Goal: Task Accomplishment & Management: Use online tool/utility

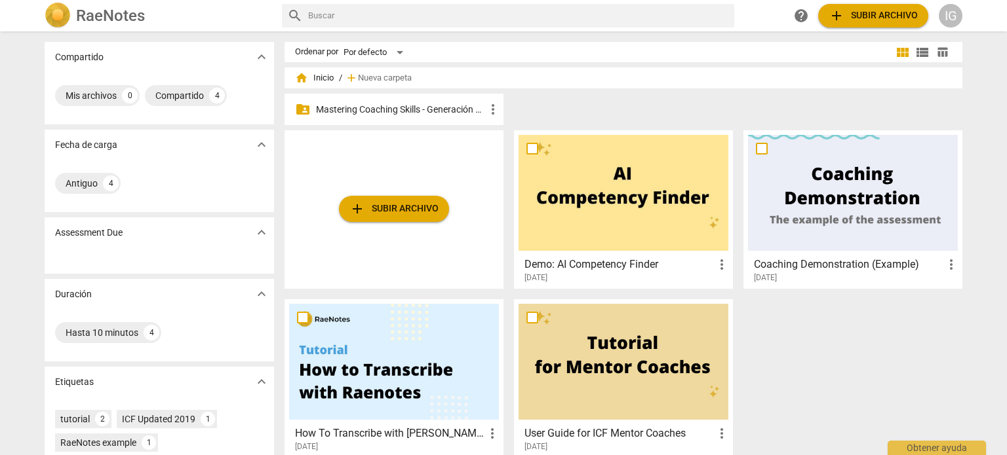
click at [416, 112] on p "Mastering Coaching Skills - Generación 31" at bounding box center [400, 110] width 169 height 14
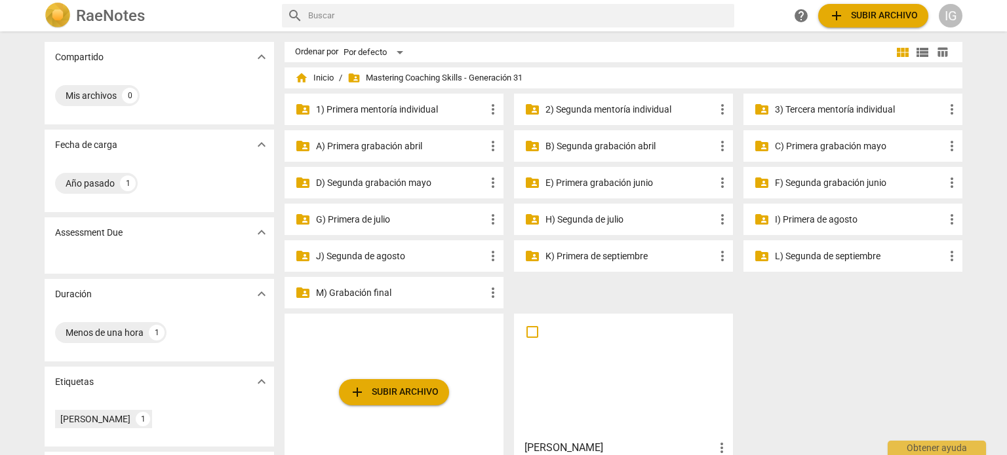
click at [575, 258] on p "K) Primera de septiembre" at bounding box center [629, 257] width 169 height 14
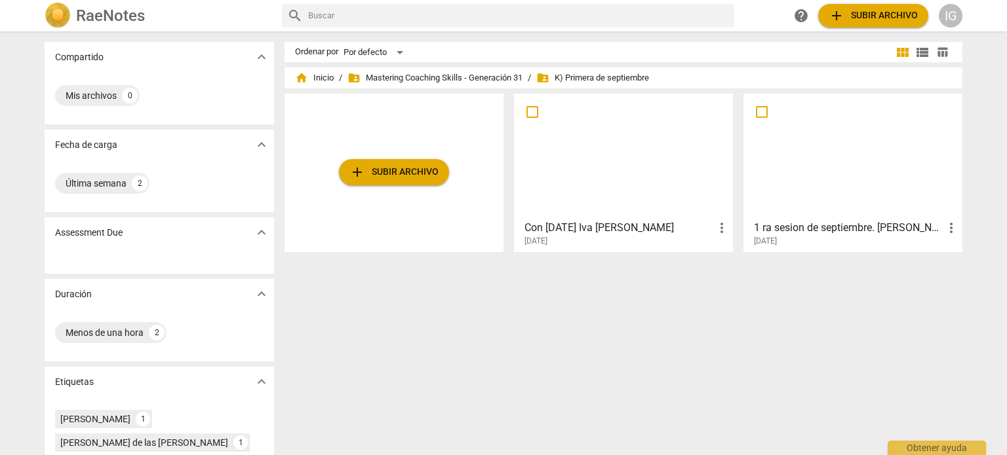
click at [790, 164] on div at bounding box center [853, 156] width 210 height 116
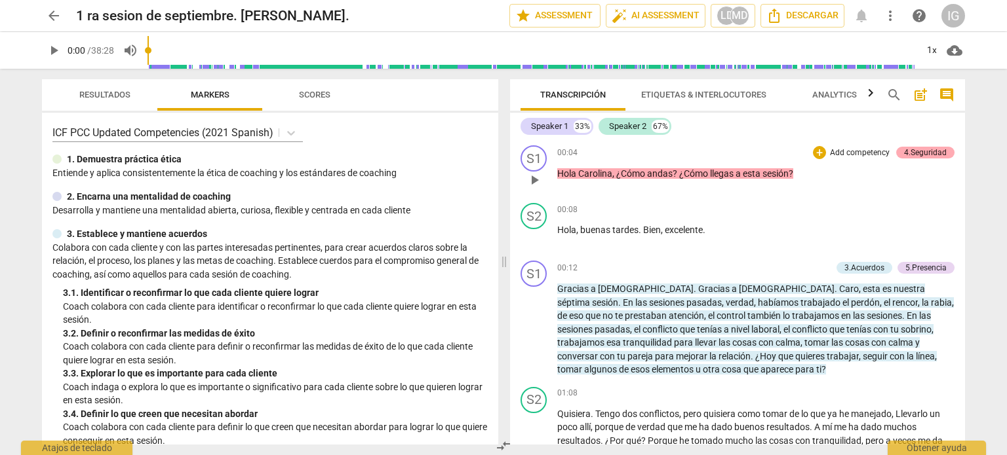
click at [907, 154] on div "4.Seguridad" at bounding box center [925, 153] width 43 height 12
click at [907, 153] on div "S1 play_arrow pause 00:04 + Add competency 4.Seguridad keyboard_arrow_right Hol…" at bounding box center [737, 169] width 455 height 58
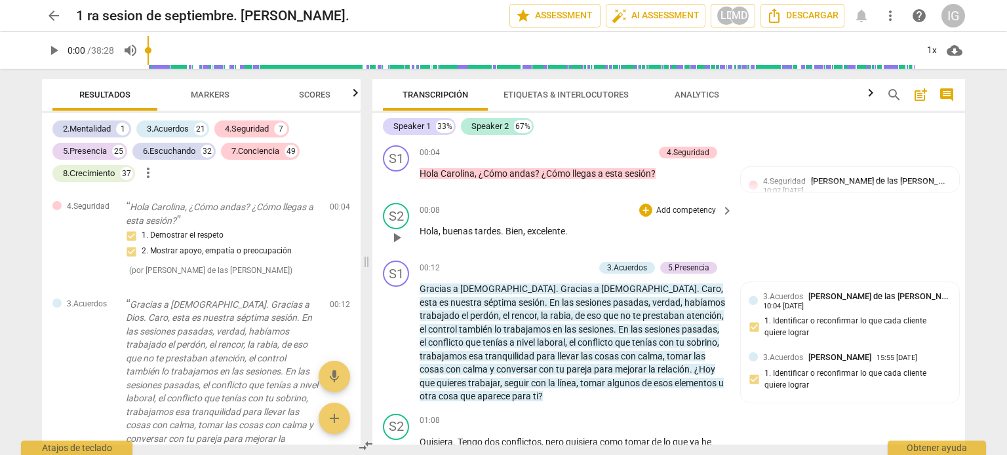
drag, startPoint x: 907, startPoint y: 153, endPoint x: 933, endPoint y: 210, distance: 63.3
click at [933, 210] on div "S2 play_arrow pause 00:08 + Add competency keyboard_arrow_right Hola , buenas t…" at bounding box center [668, 227] width 592 height 58
click at [705, 227] on p "Hola , buenas tardes . Bien , excelente ." at bounding box center [572, 232] width 307 height 14
click at [50, 52] on span "play_arrow" at bounding box center [54, 51] width 16 height 16
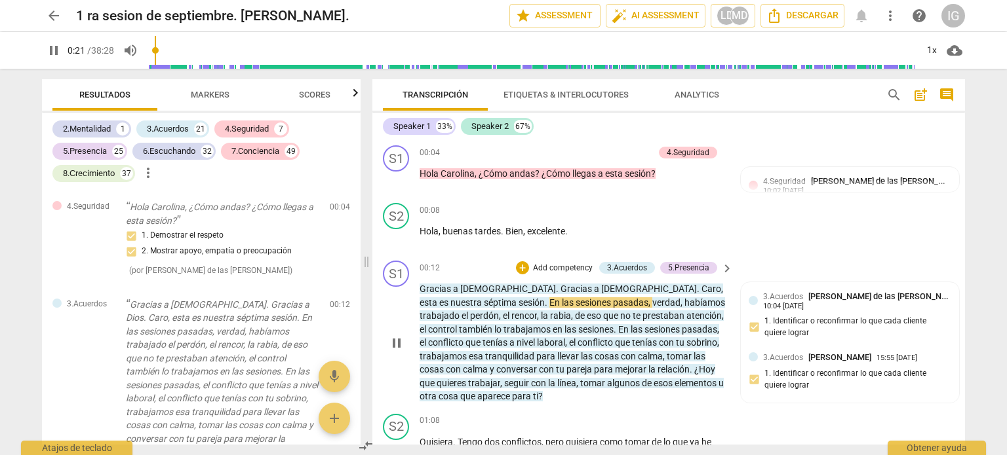
scroll to position [131, 0]
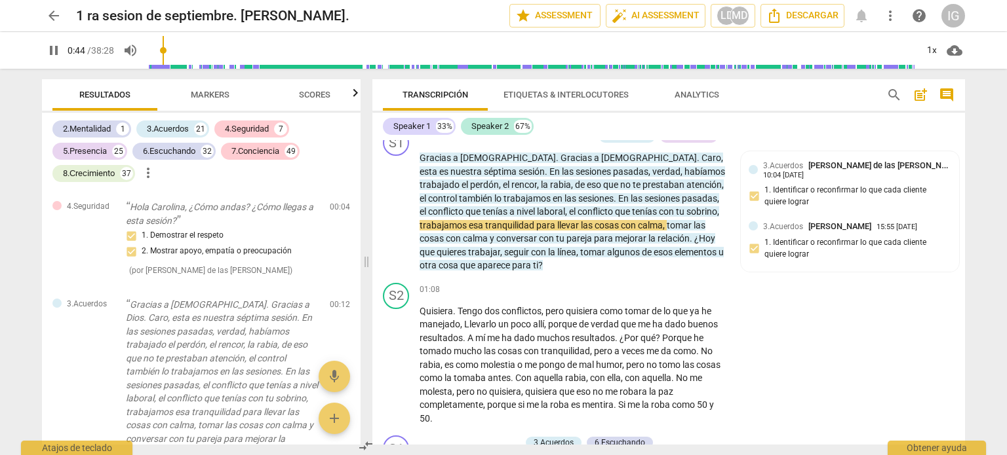
type input "45"
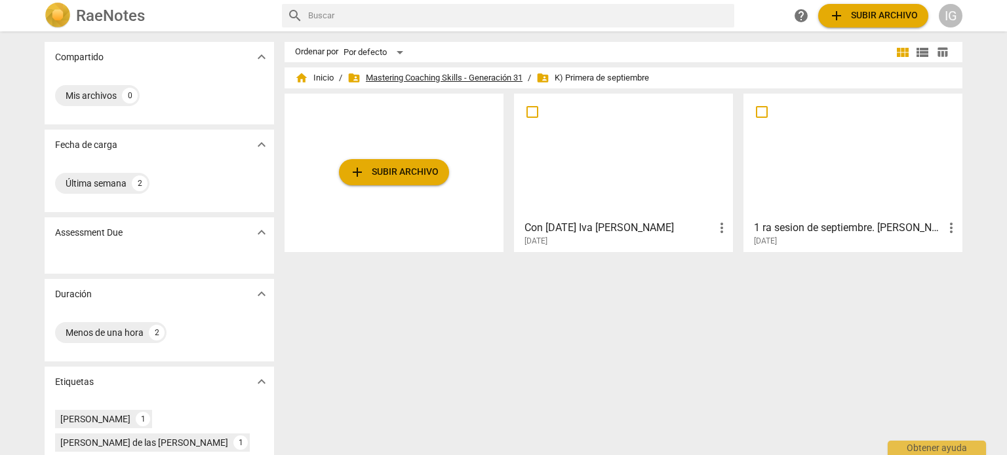
click at [448, 72] on span "folder_shared Mastering Coaching Skills - Generación 31" at bounding box center [434, 77] width 175 height 13
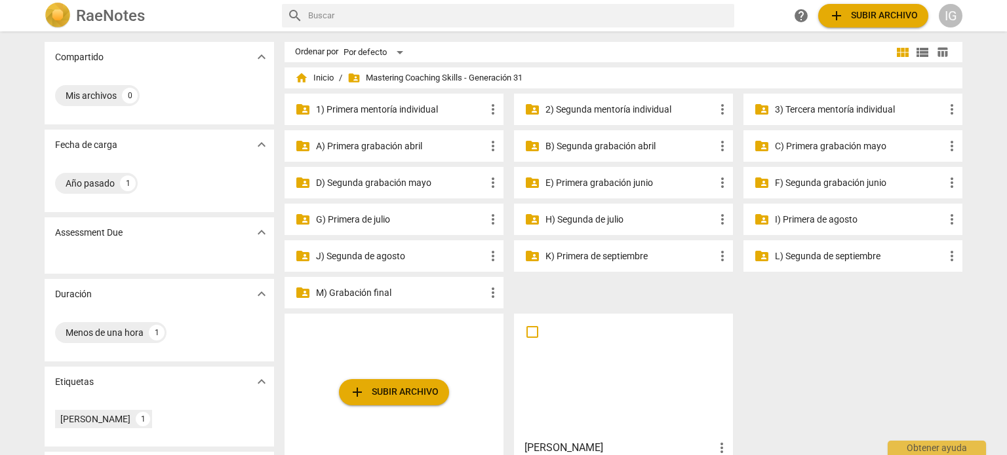
click at [384, 223] on p "G) Primera de julio" at bounding box center [400, 220] width 169 height 14
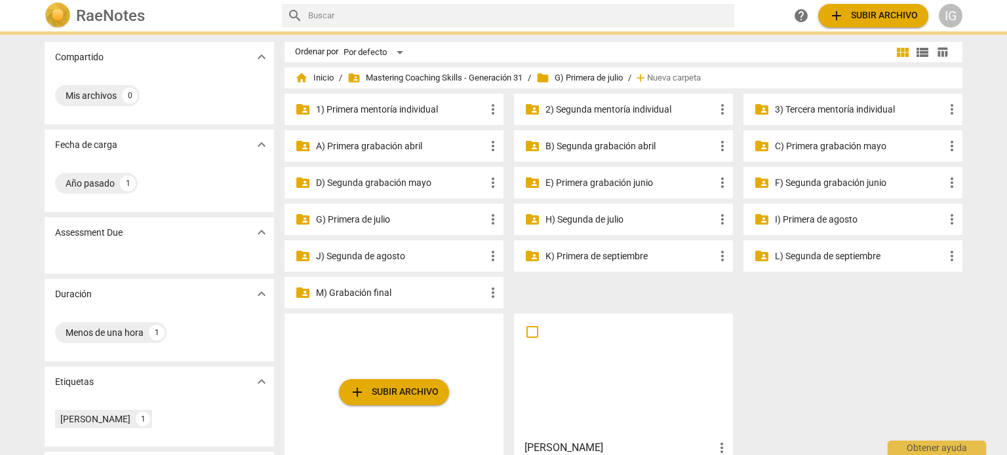
click at [384, 223] on p "G) Primera de julio" at bounding box center [400, 220] width 169 height 14
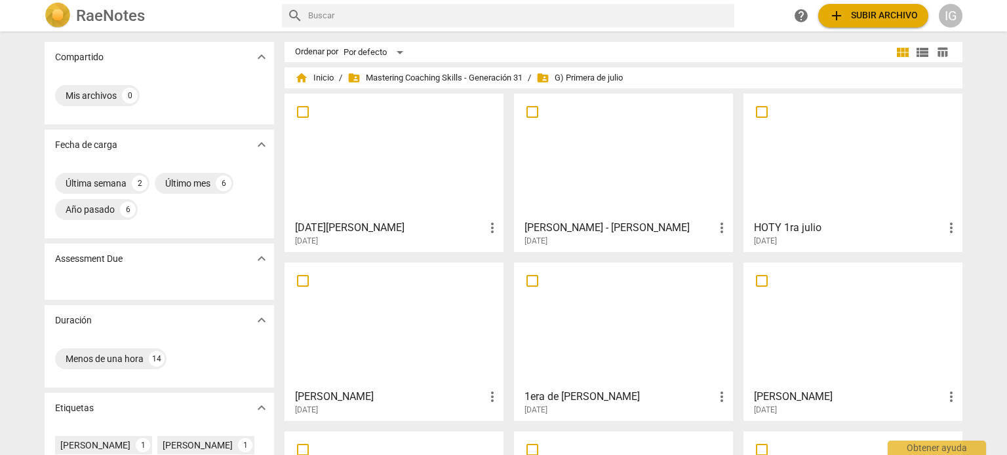
click at [880, 7] on button "add Subir archivo" at bounding box center [873, 16] width 110 height 24
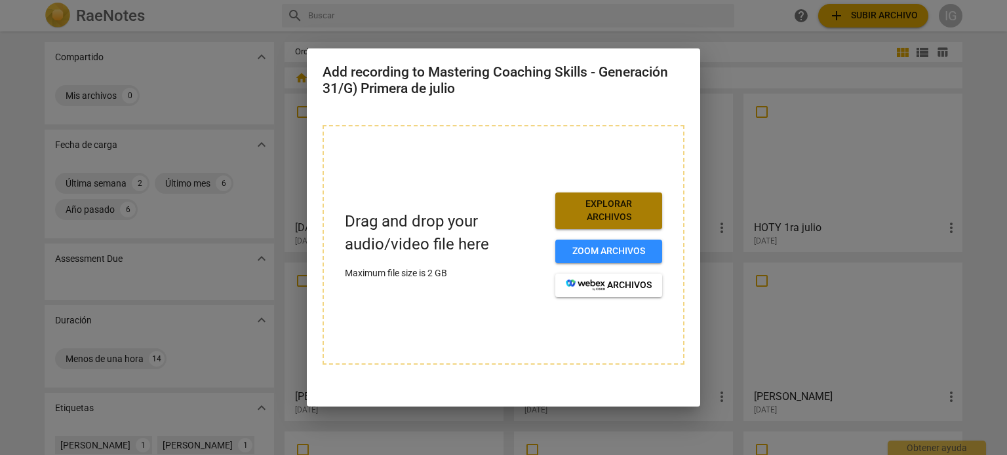
click at [625, 214] on span "Explorar archivos" at bounding box center [609, 211] width 86 height 26
click at [621, 206] on span "Explorar archivos" at bounding box center [609, 211] width 86 height 26
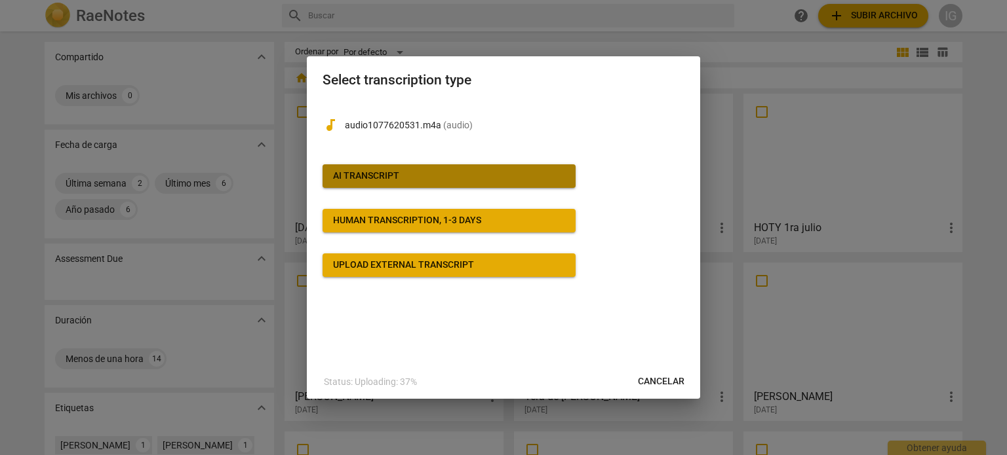
click at [397, 172] on div "AI Transcript" at bounding box center [366, 176] width 66 height 13
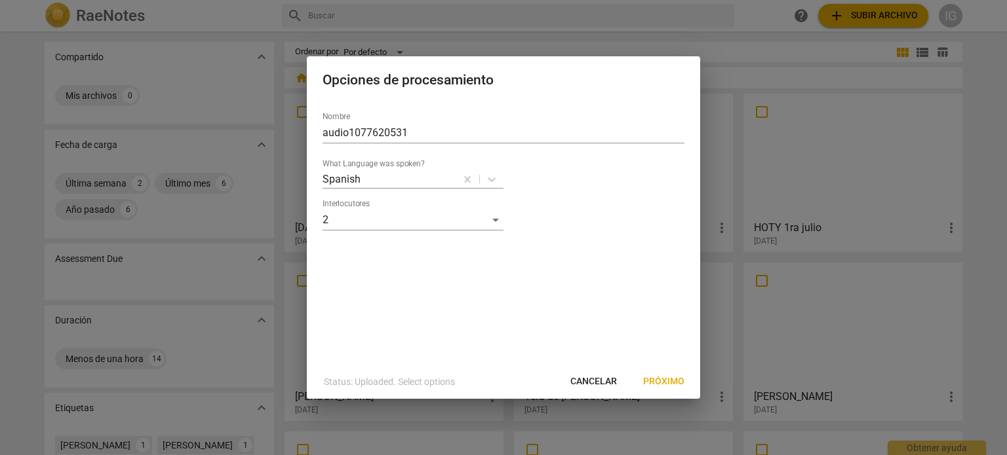
click at [656, 378] on span "Próximo" at bounding box center [663, 382] width 41 height 13
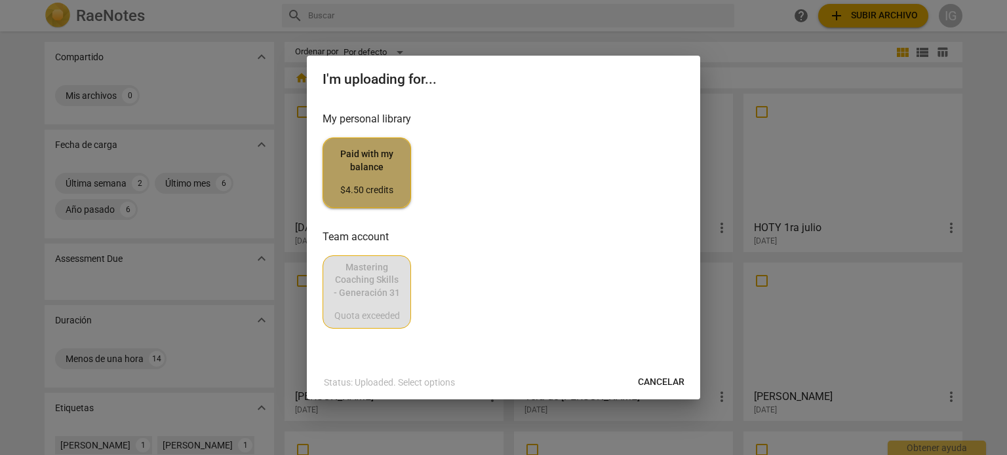
click at [377, 172] on span "Paid with my balance $4.50 credits" at bounding box center [367, 172] width 66 height 49
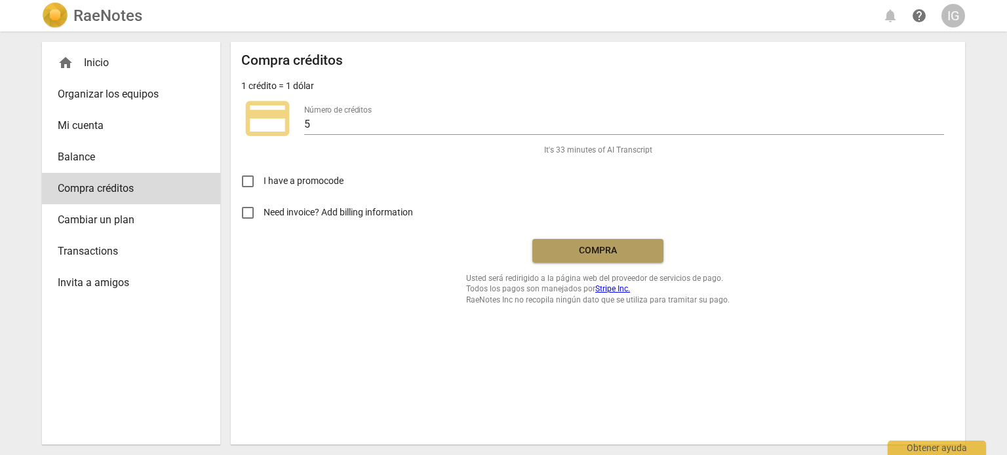
click at [598, 249] on span "Compra" at bounding box center [598, 250] width 110 height 13
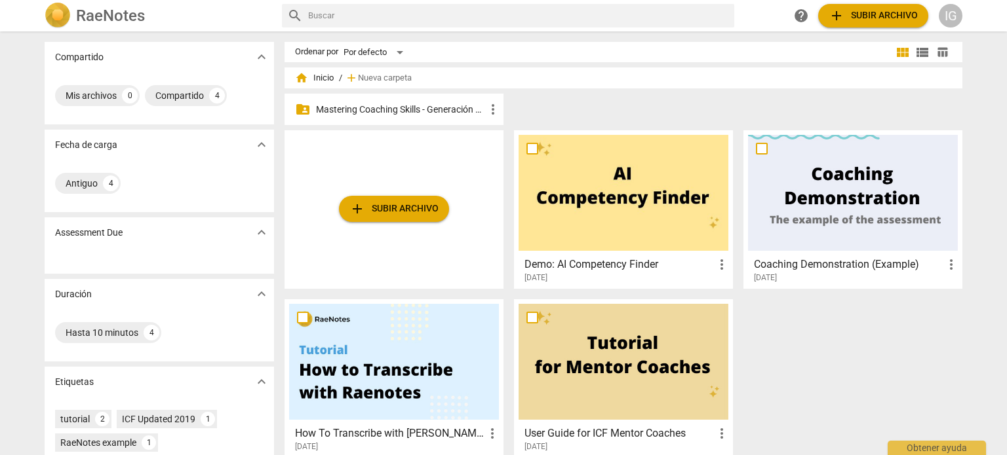
click at [425, 110] on p "Mastering Coaching Skills - Generación 31" at bounding box center [400, 110] width 169 height 14
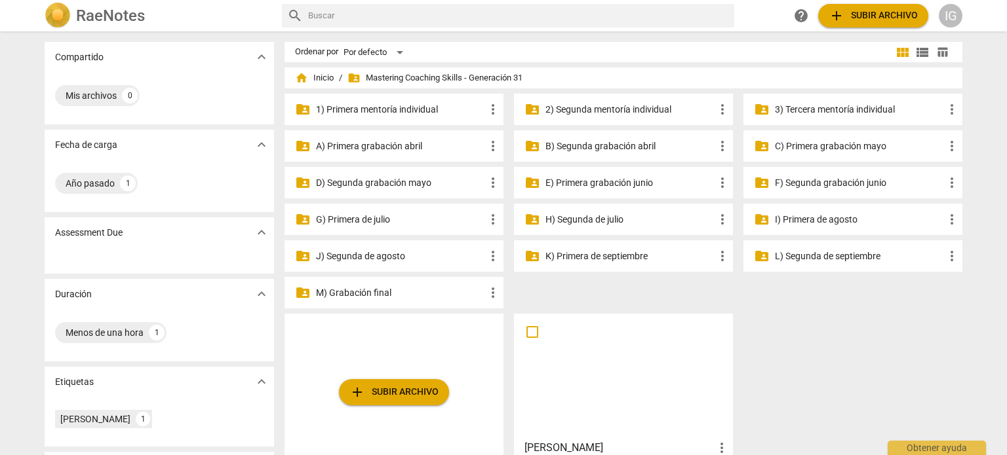
click at [383, 215] on p "G) Primera de julio" at bounding box center [400, 220] width 169 height 14
click at [368, 221] on p "G) Primera de julio" at bounding box center [400, 220] width 169 height 14
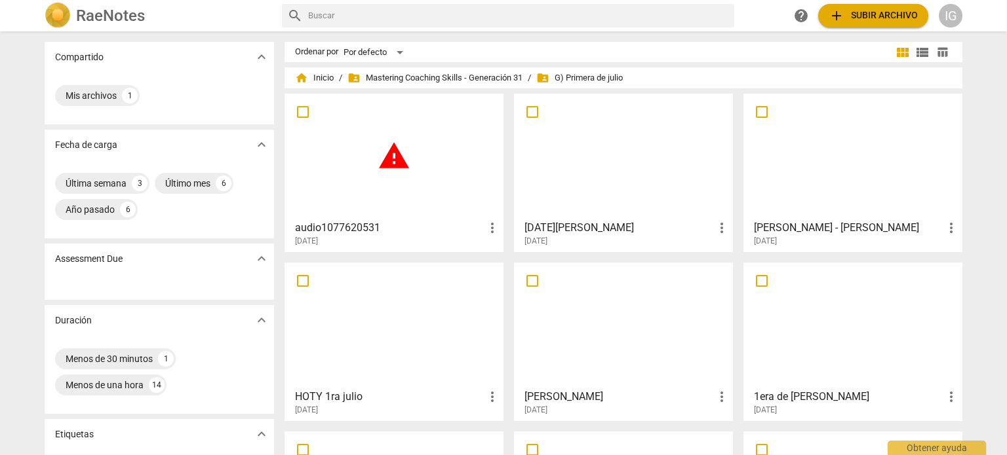
click at [374, 193] on div "warning" at bounding box center [394, 156] width 210 height 116
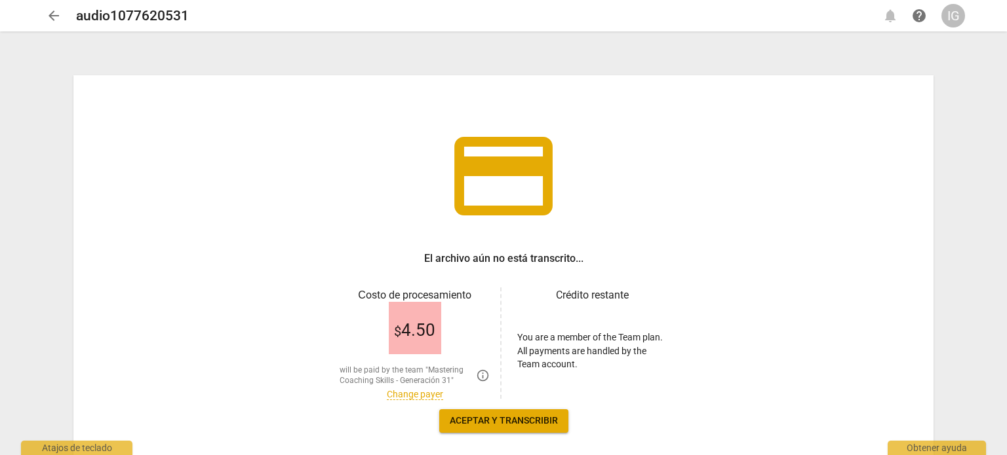
click at [512, 418] on span "Aceptar y transcribir" at bounding box center [504, 421] width 108 height 13
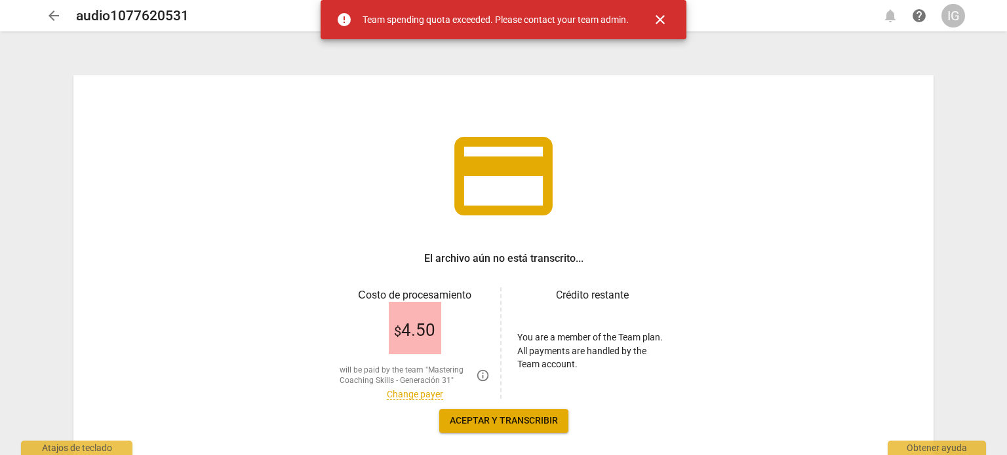
click at [406, 390] on link "Change payer" at bounding box center [415, 394] width 56 height 11
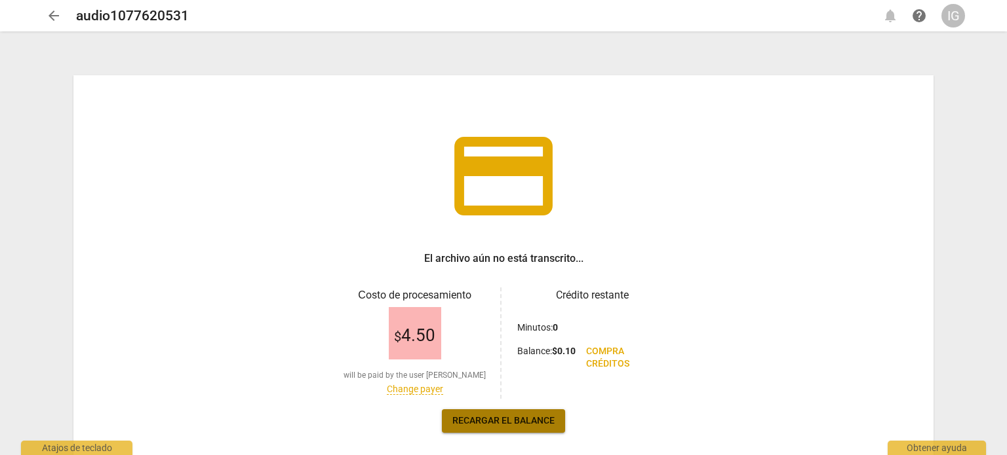
click at [486, 421] on span "Recargar el balance" at bounding box center [503, 421] width 102 height 13
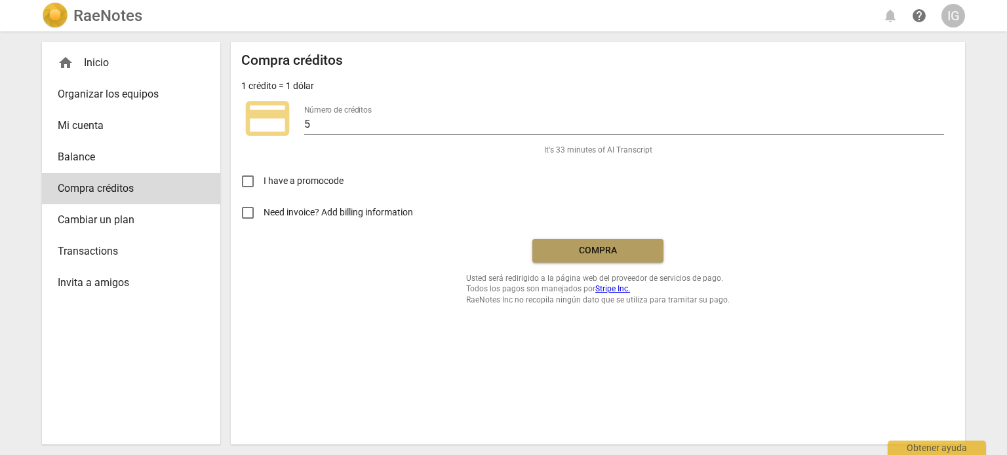
click at [599, 253] on span "Compra" at bounding box center [598, 250] width 110 height 13
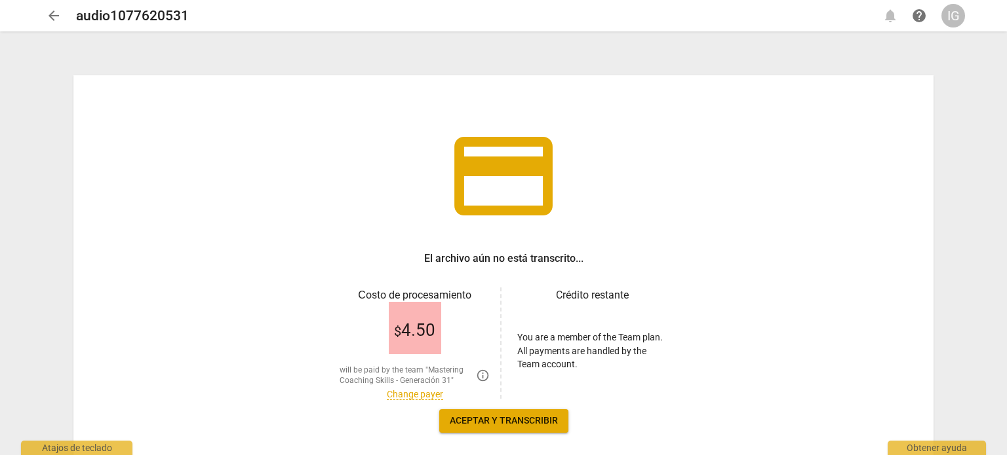
scroll to position [61, 0]
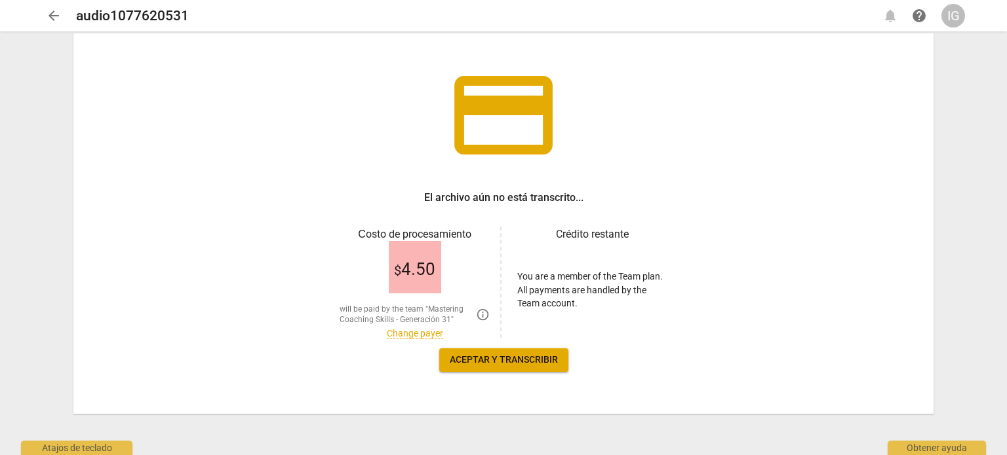
click at [509, 360] on span "Aceptar y transcribir" at bounding box center [504, 360] width 108 height 13
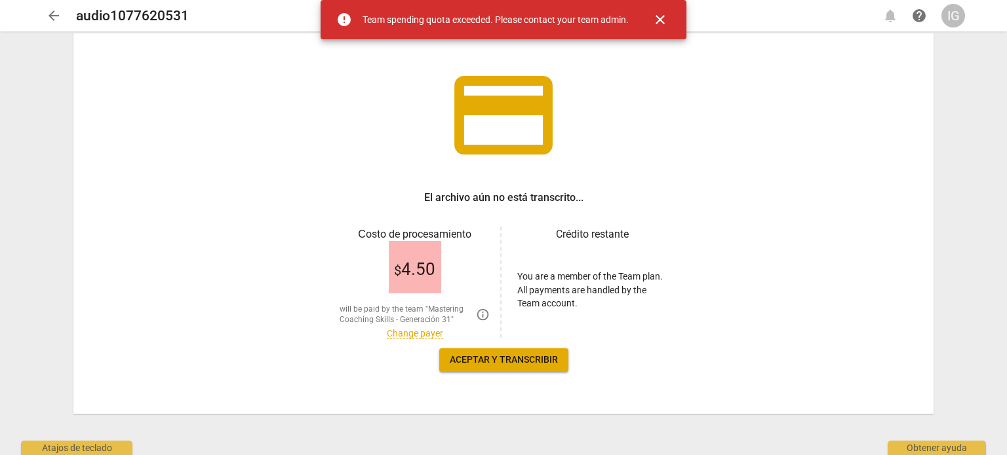
click at [412, 334] on link "Change payer" at bounding box center [415, 333] width 56 height 11
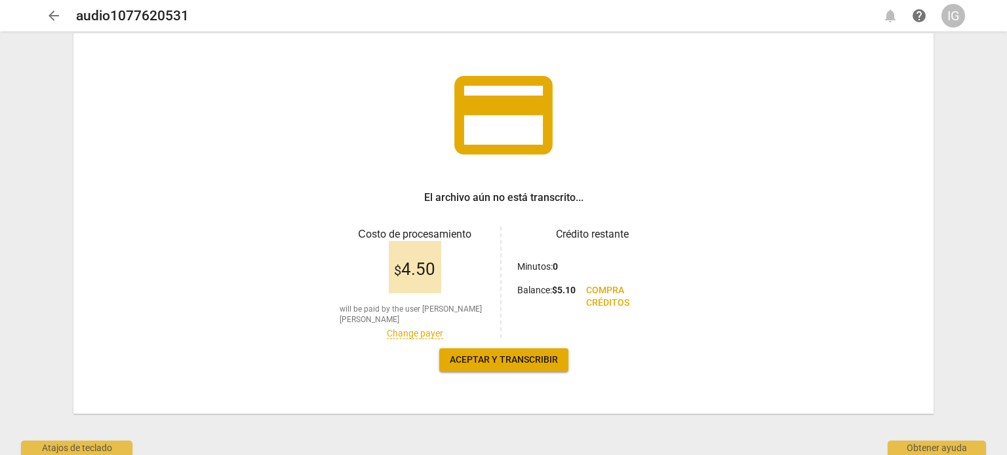
click at [554, 262] on b "0" at bounding box center [554, 266] width 5 height 10
click at [593, 303] on span "Compra créditos" at bounding box center [621, 297] width 71 height 26
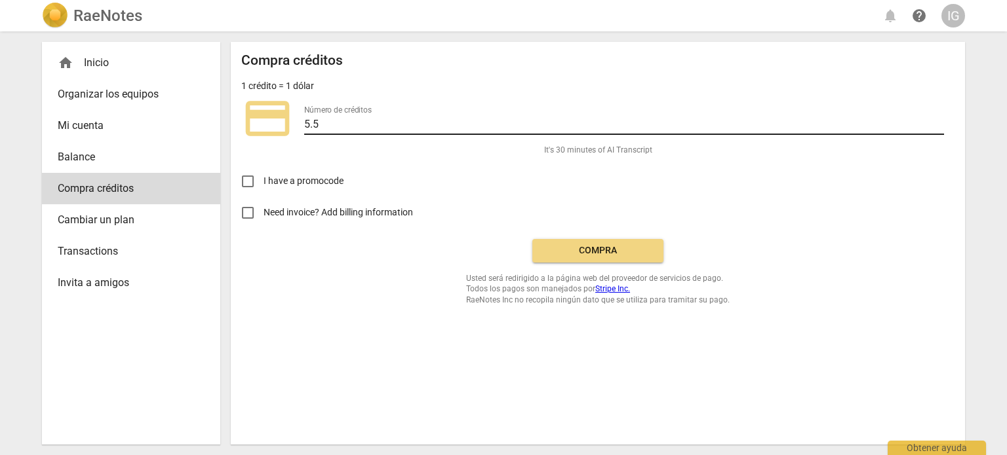
type input "5.5"
click at [938, 121] on input "5.5" at bounding box center [624, 125] width 640 height 19
click at [938, 130] on input "5.5" at bounding box center [624, 125] width 640 height 19
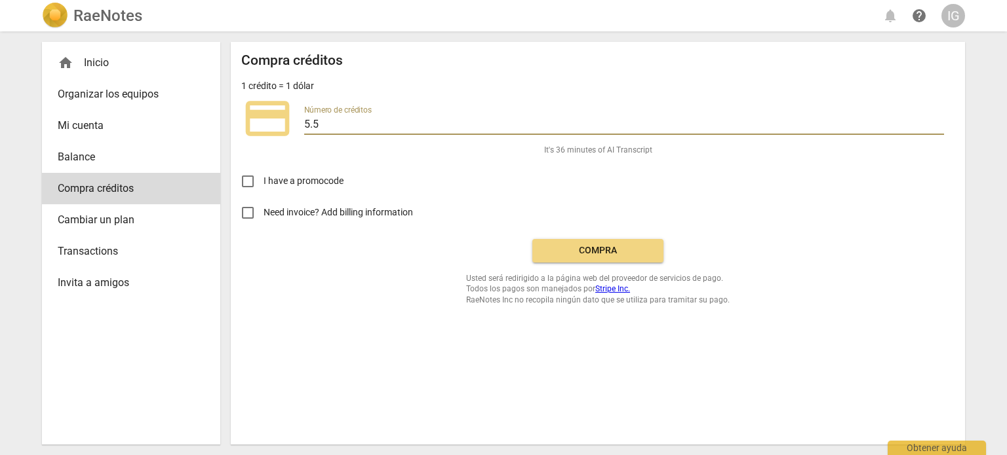
click at [261, 85] on p "1 crédito = 1 dólar" at bounding box center [277, 86] width 73 height 14
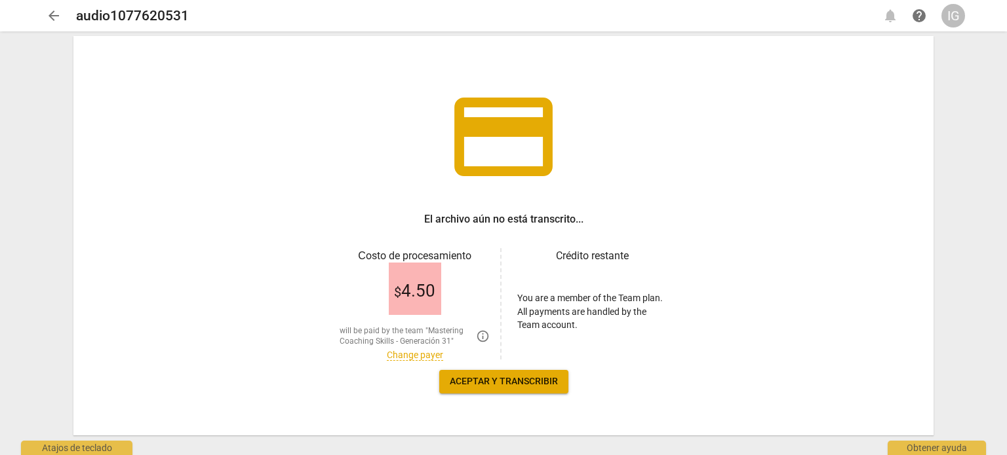
scroll to position [61, 0]
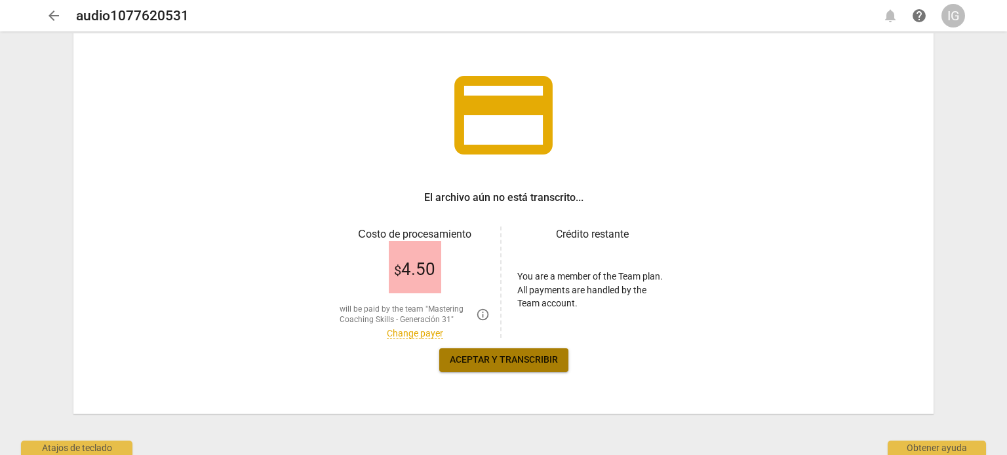
click at [541, 363] on span "Aceptar y transcribir" at bounding box center [504, 360] width 108 height 13
click at [503, 354] on span "Aceptar y transcribir" at bounding box center [504, 360] width 108 height 13
click at [503, 364] on span "Aceptar y transcribir" at bounding box center [504, 360] width 108 height 13
click at [499, 358] on span "Aceptar y transcribir" at bounding box center [504, 360] width 108 height 13
click at [402, 332] on link "Change payer" at bounding box center [415, 333] width 56 height 11
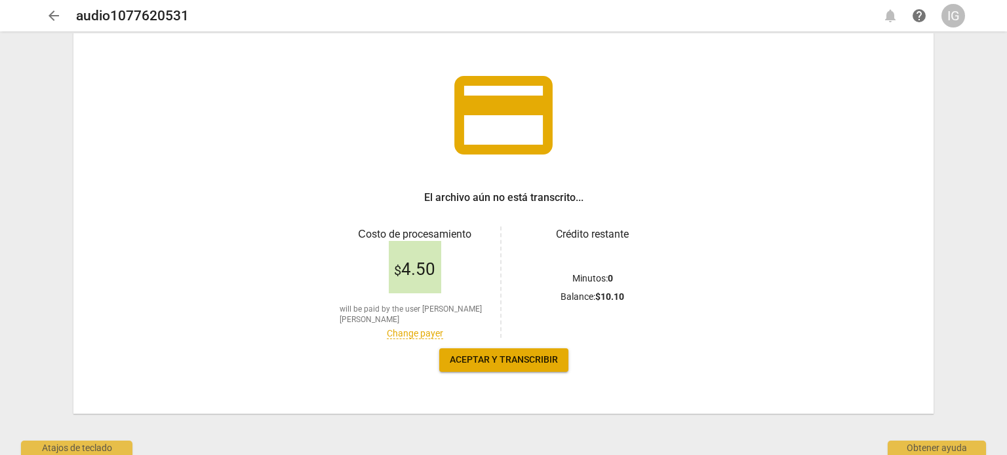
click at [493, 361] on span "Aceptar y transcribir" at bounding box center [504, 360] width 108 height 13
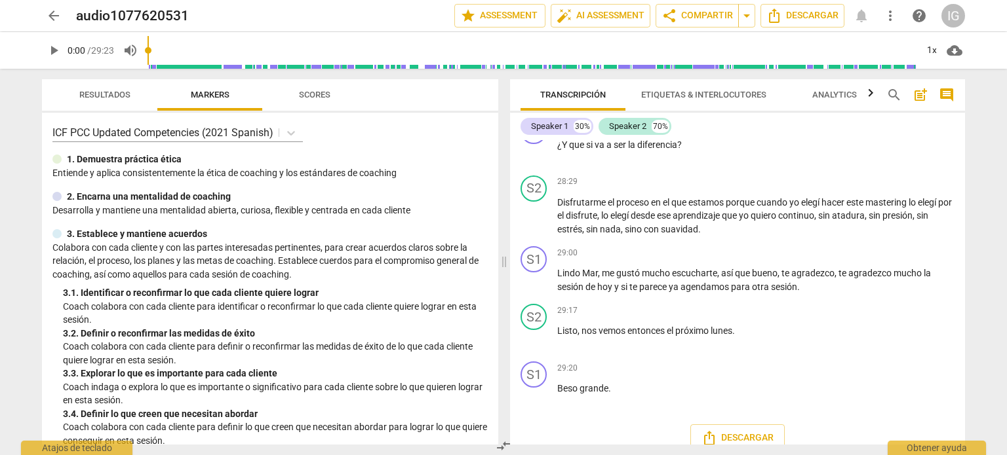
scroll to position [6633, 0]
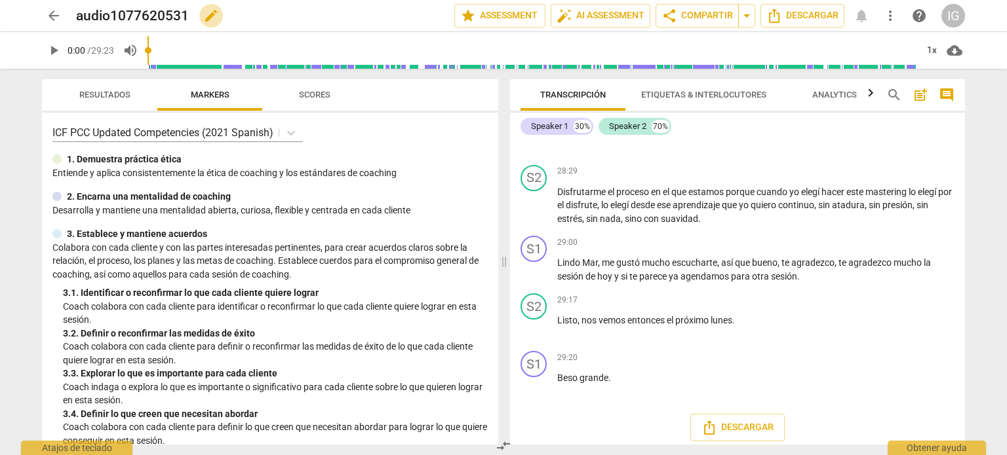
click at [203, 18] on span "edit" at bounding box center [211, 16] width 16 height 16
type input "a"
type input "[PERSON_NAME]"
click at [406, 13] on span "done" at bounding box center [408, 16] width 16 height 16
click at [62, 18] on span "arrow_back" at bounding box center [54, 16] width 24 height 16
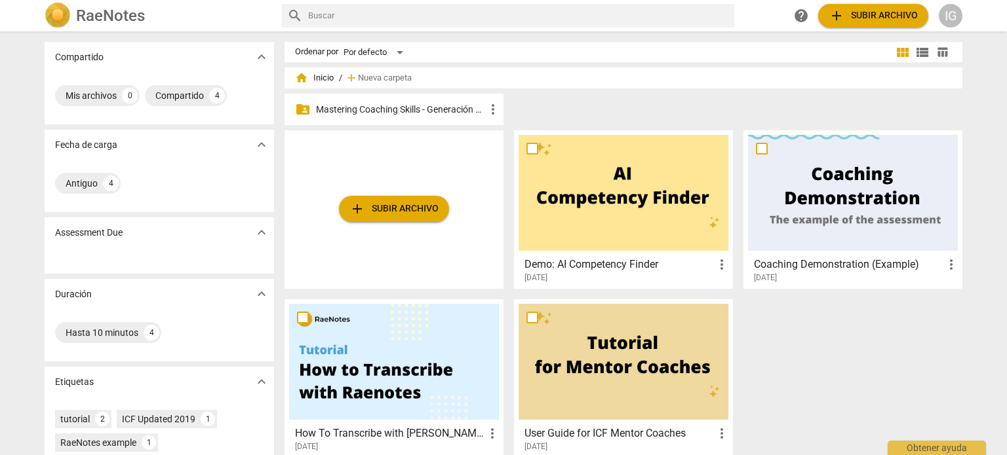
click at [405, 106] on p "Mastering Coaching Skills - Generación 31" at bounding box center [400, 110] width 169 height 14
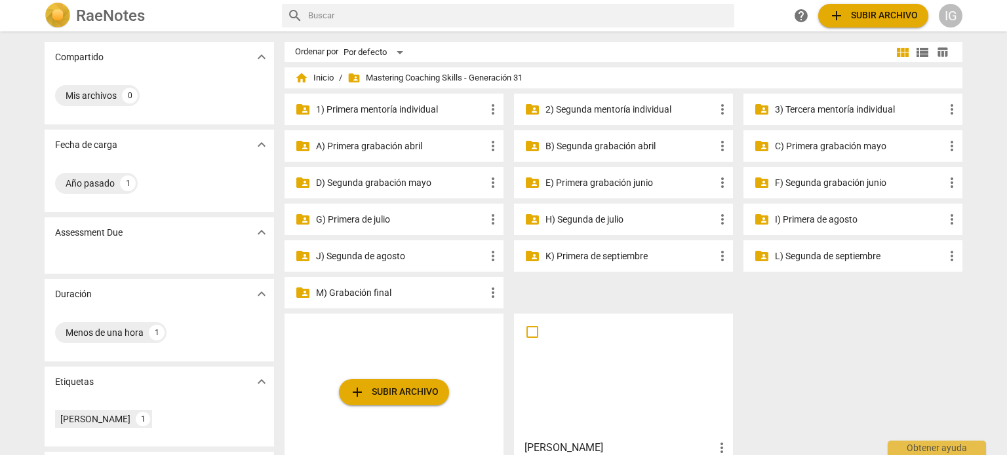
click at [384, 218] on p "G) Primera de julio" at bounding box center [400, 220] width 169 height 14
click at [382, 257] on p "J) Segunda de agosto" at bounding box center [400, 257] width 169 height 14
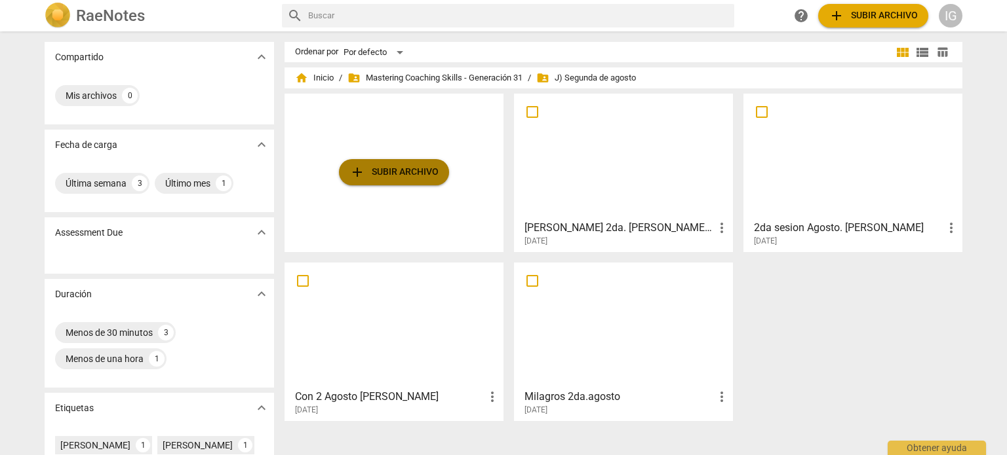
click at [396, 165] on span "add Subir archivo" at bounding box center [393, 172] width 89 height 16
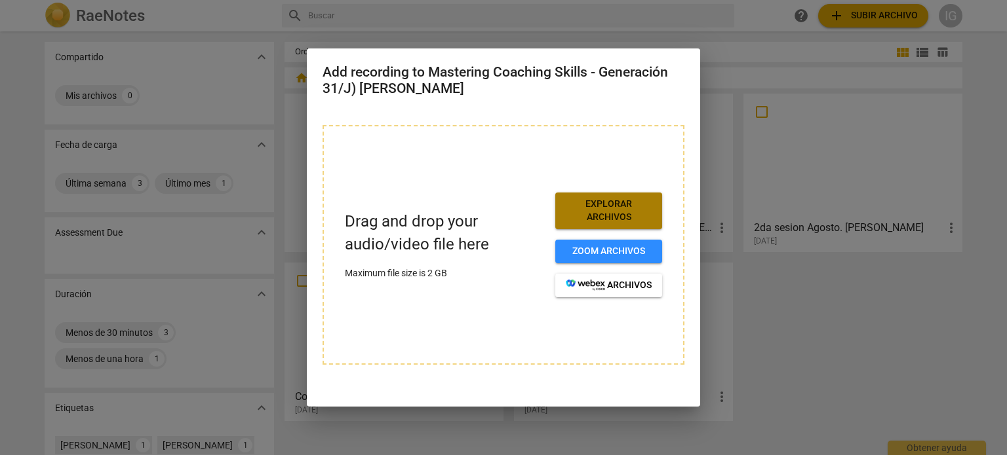
click at [622, 201] on span "Explorar archivos" at bounding box center [609, 211] width 86 height 26
click at [603, 209] on span "Explorar archivos" at bounding box center [609, 211] width 86 height 26
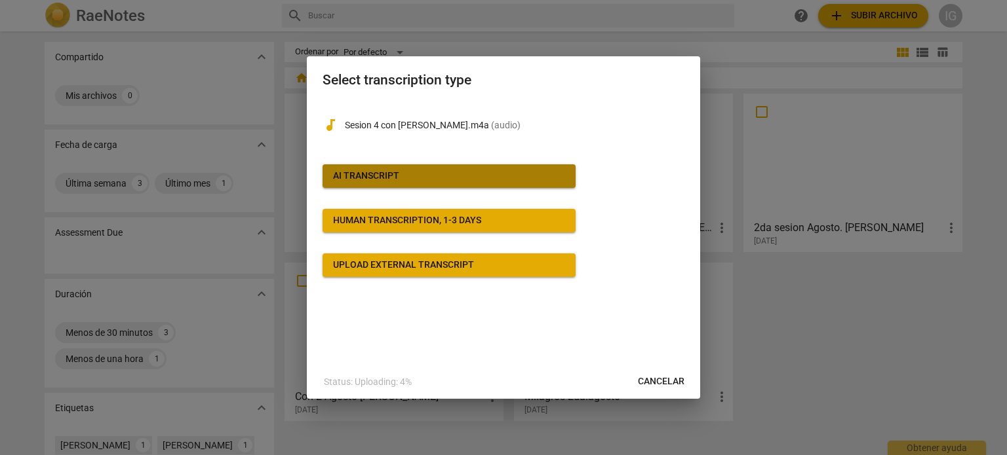
click at [397, 174] on div "AI Transcript" at bounding box center [366, 176] width 66 height 13
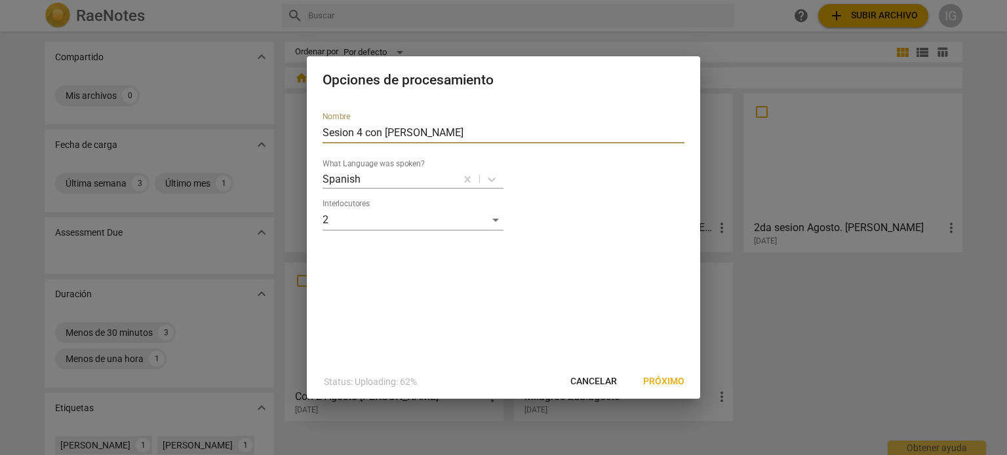
drag, startPoint x: 449, startPoint y: 137, endPoint x: 301, endPoint y: 107, distance: 150.5
click at [301, 107] on div "Opciones de procesamiento Nombre Sesion 4 con Pili Vassallo What Language was s…" at bounding box center [503, 227] width 1007 height 455
type input "[PERSON_NAME]"
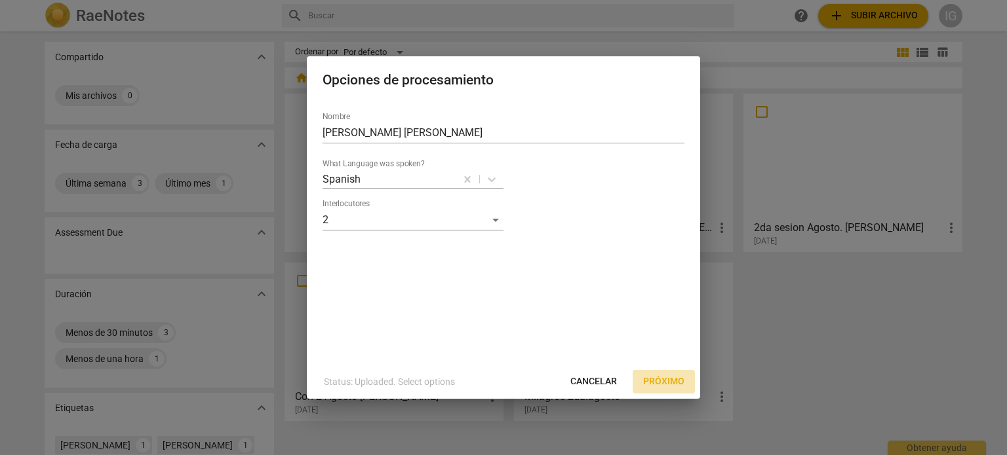
click at [672, 379] on span "Próximo" at bounding box center [663, 382] width 41 height 13
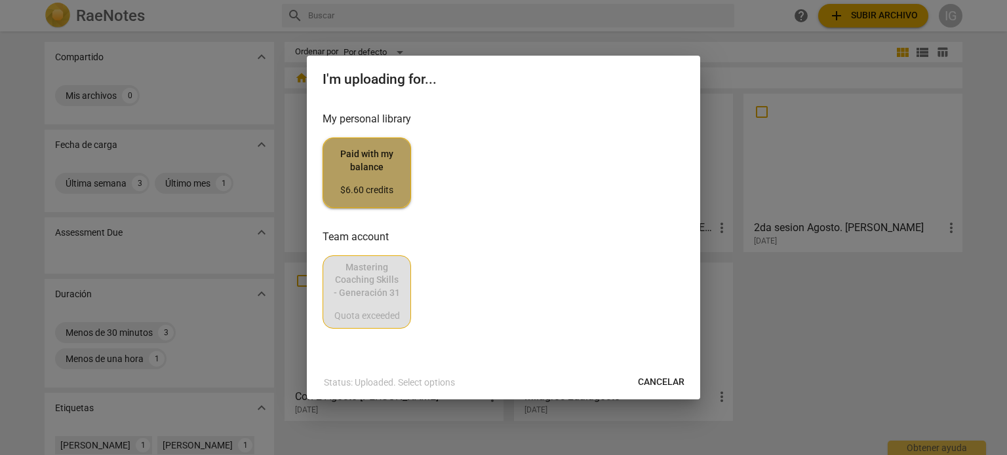
click at [371, 175] on span "Paid with my balance $6.60 credits" at bounding box center [367, 172] width 66 height 49
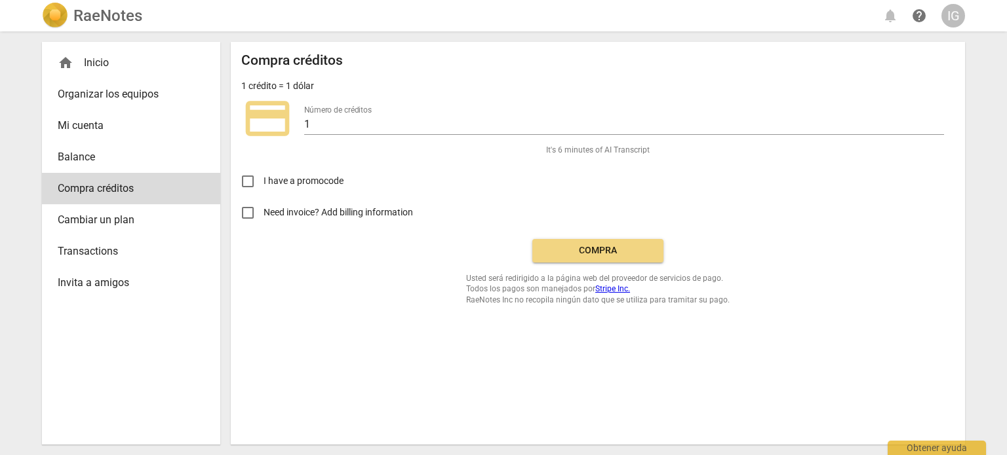
click at [616, 248] on span "Compra" at bounding box center [598, 250] width 110 height 13
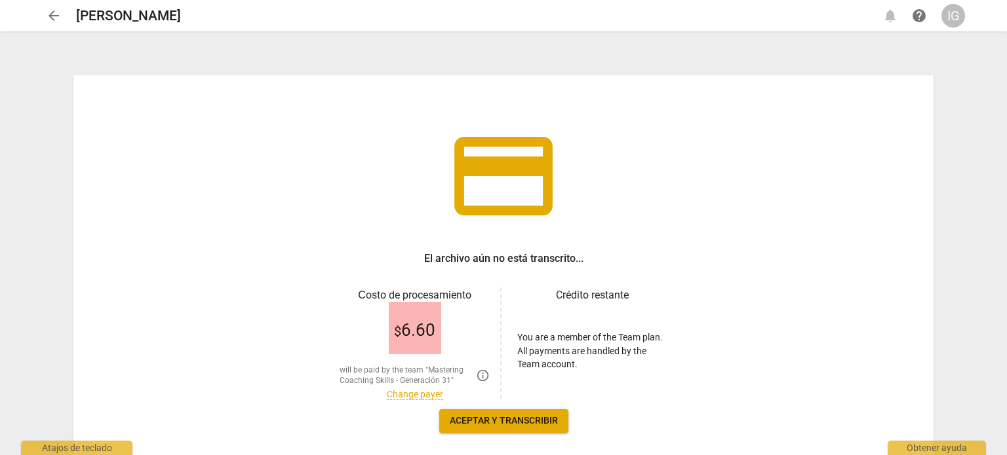
click at [404, 393] on link "Change payer" at bounding box center [415, 394] width 56 height 11
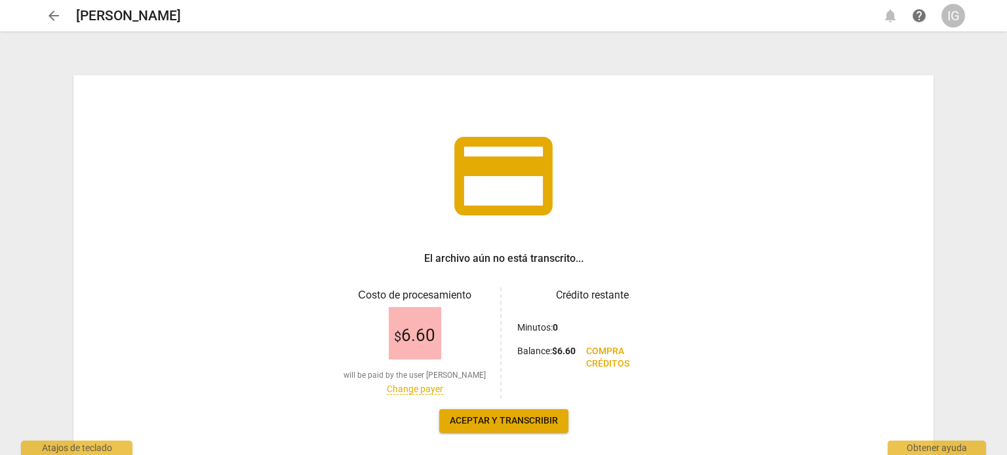
click at [412, 395] on link "Change payer" at bounding box center [415, 389] width 56 height 11
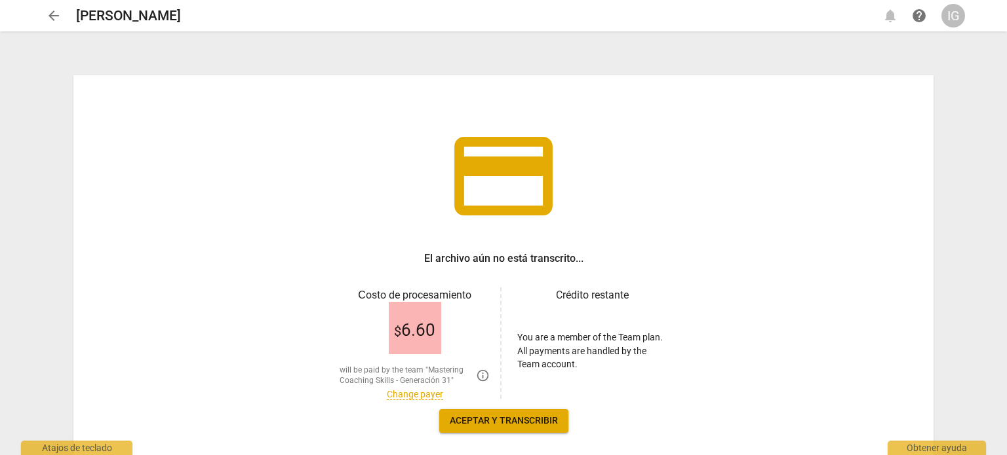
click at [412, 395] on link "Change payer" at bounding box center [415, 394] width 56 height 11
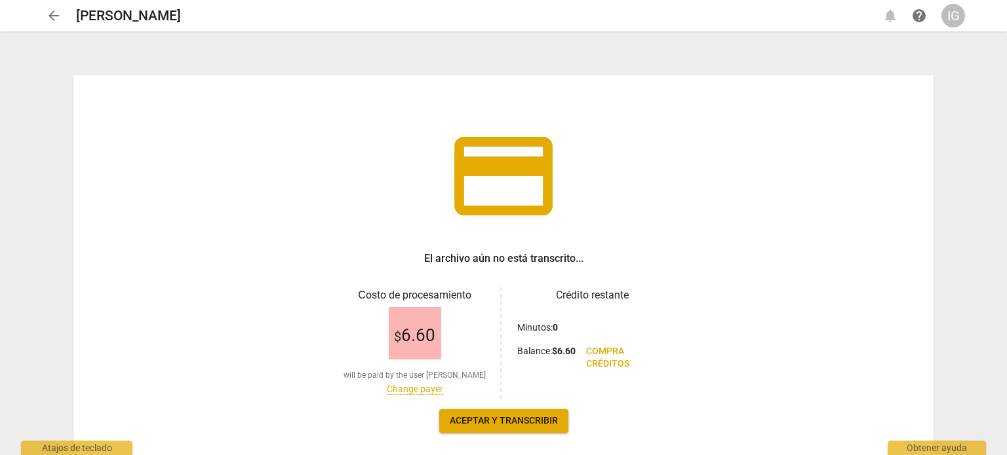
click at [420, 390] on link "Change payer" at bounding box center [415, 389] width 56 height 11
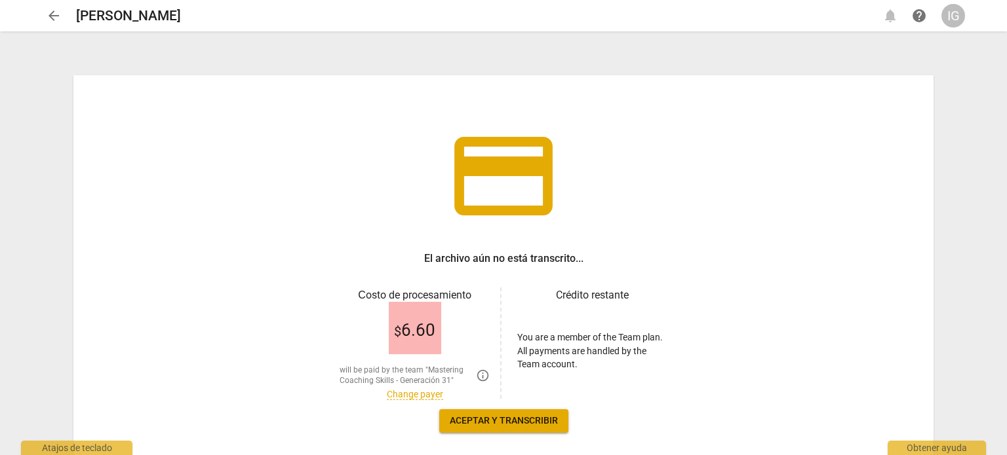
click at [420, 390] on link "Change payer" at bounding box center [415, 394] width 56 height 11
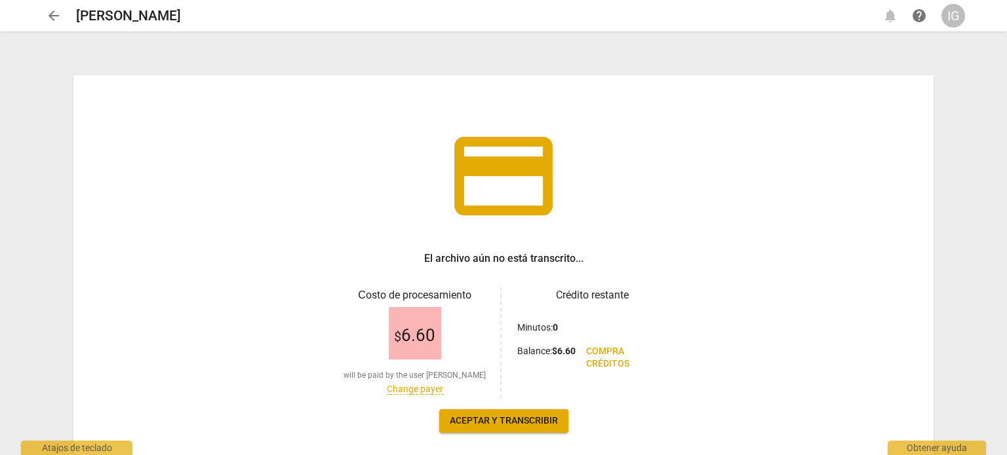
click at [499, 417] on span "Aceptar y transcribir" at bounding box center [504, 421] width 108 height 13
